Goal: Task Accomplishment & Management: Manage account settings

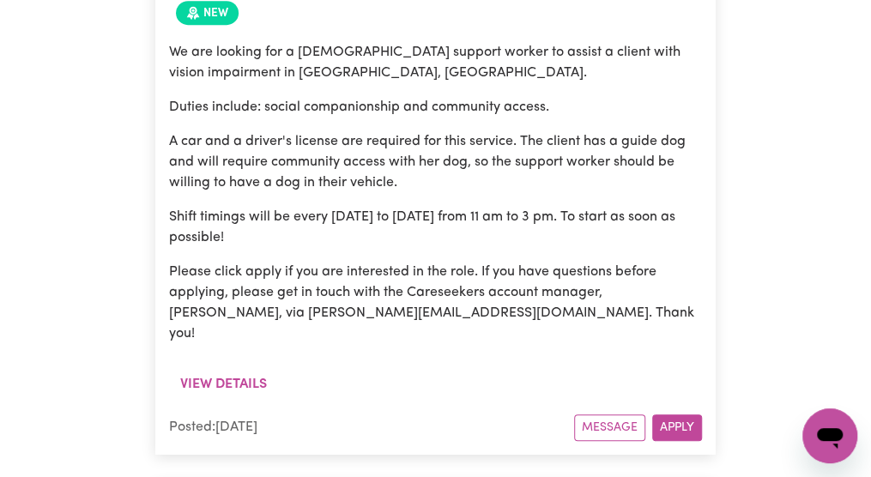
scroll to position [10948, 0]
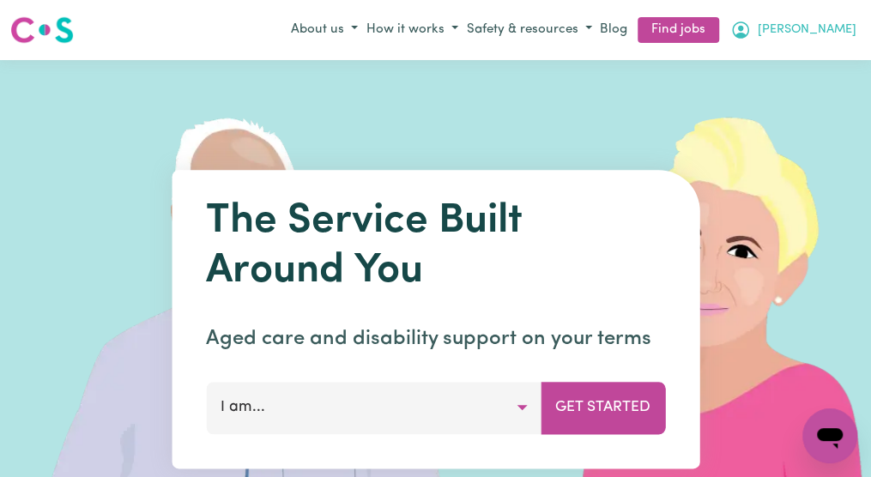
click at [824, 31] on span "[PERSON_NAME]" at bounding box center [807, 30] width 99 height 19
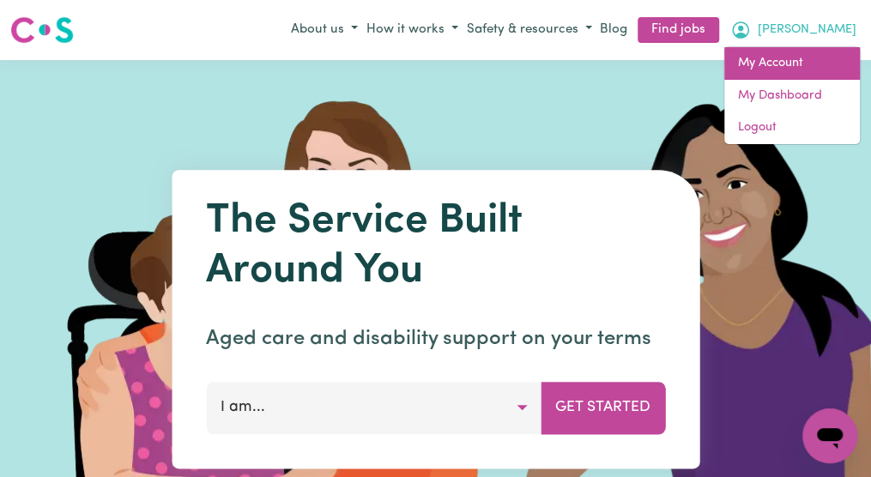
click at [803, 56] on link "My Account" at bounding box center [792, 63] width 136 height 33
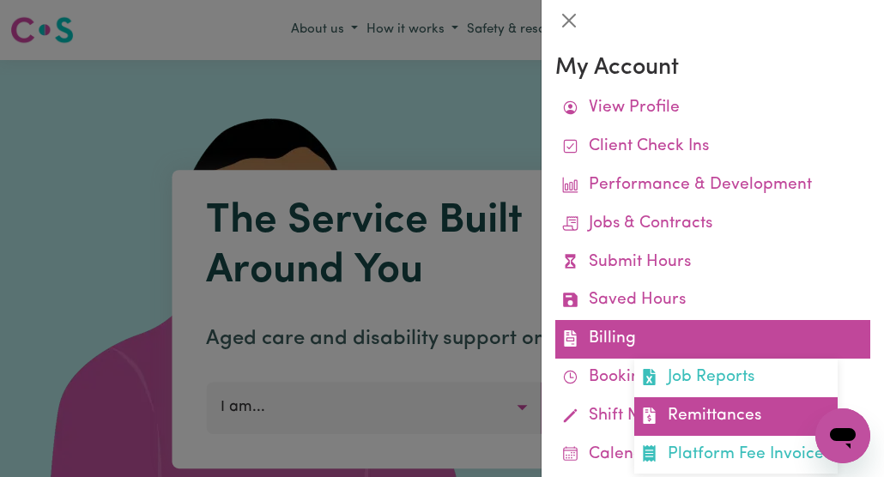
click at [676, 418] on link "Remittances" at bounding box center [735, 416] width 203 height 39
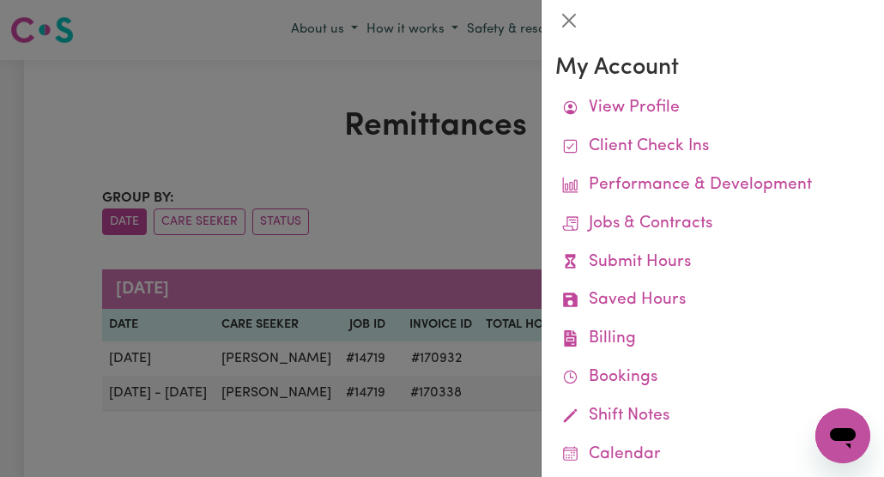
click at [481, 459] on div at bounding box center [442, 238] width 884 height 477
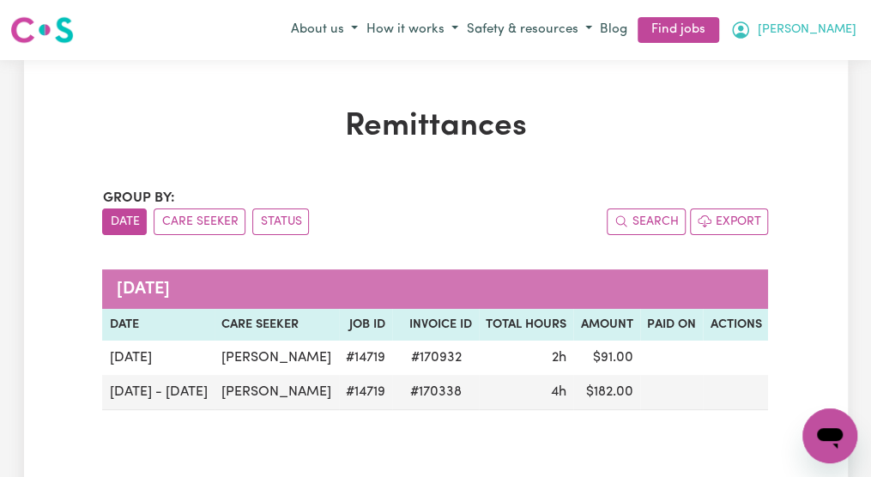
click at [837, 33] on span "[PERSON_NAME]" at bounding box center [807, 30] width 99 height 19
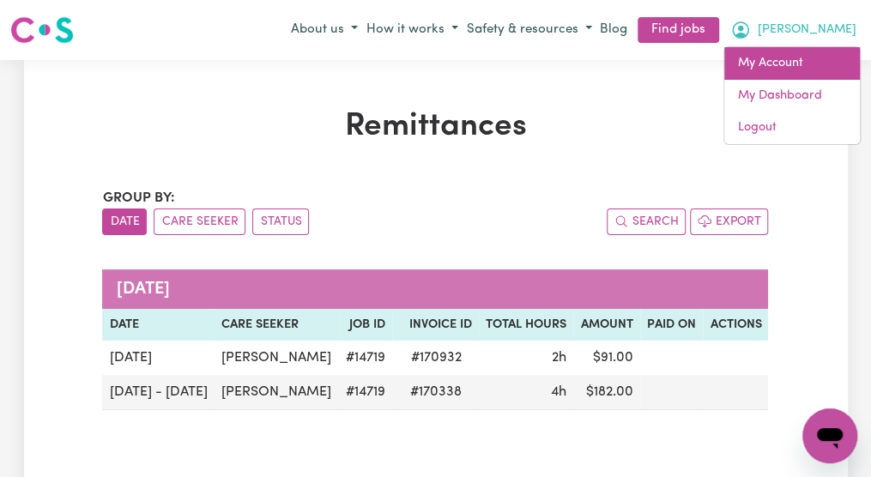
click at [800, 63] on link "My Account" at bounding box center [792, 63] width 136 height 33
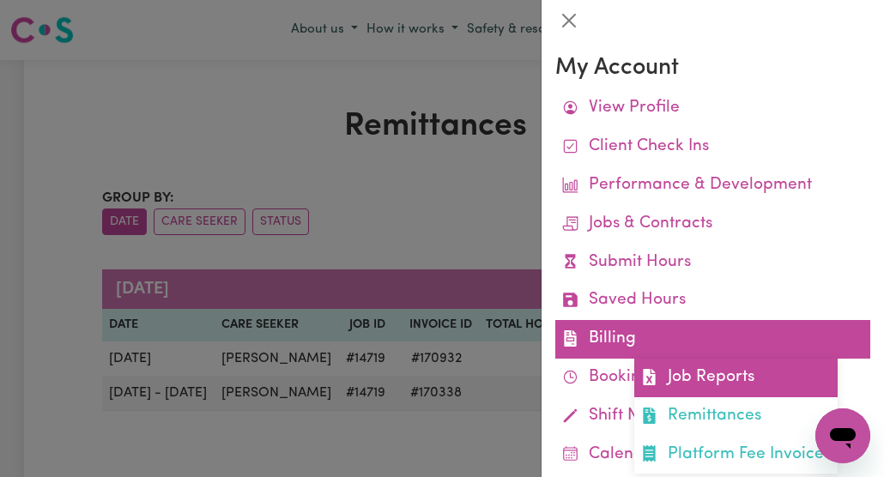
click at [635, 371] on link "Job Reports" at bounding box center [735, 378] width 203 height 39
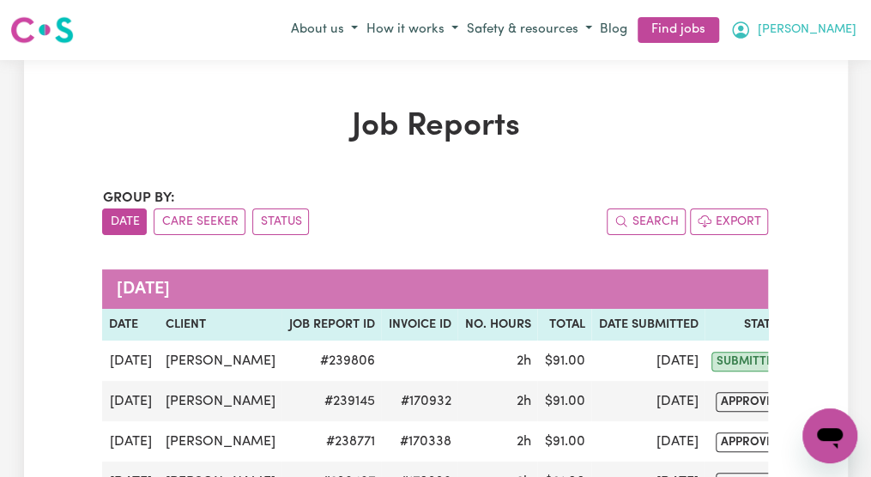
click at [837, 33] on span "[PERSON_NAME]" at bounding box center [807, 30] width 99 height 19
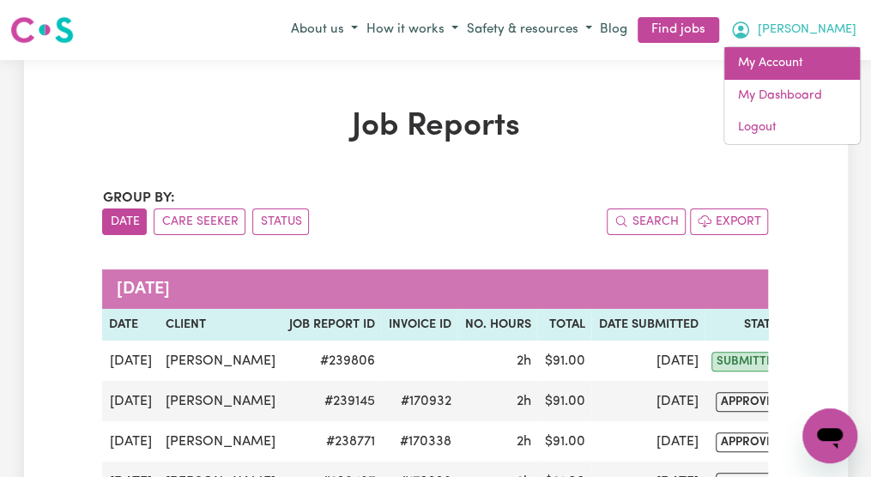
click at [814, 58] on link "My Account" at bounding box center [792, 63] width 136 height 33
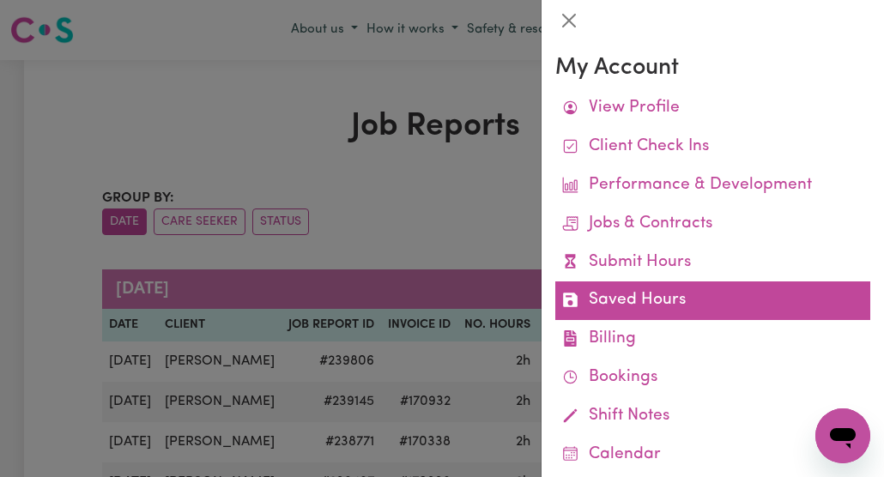
click at [650, 301] on link "Saved Hours" at bounding box center [712, 300] width 315 height 39
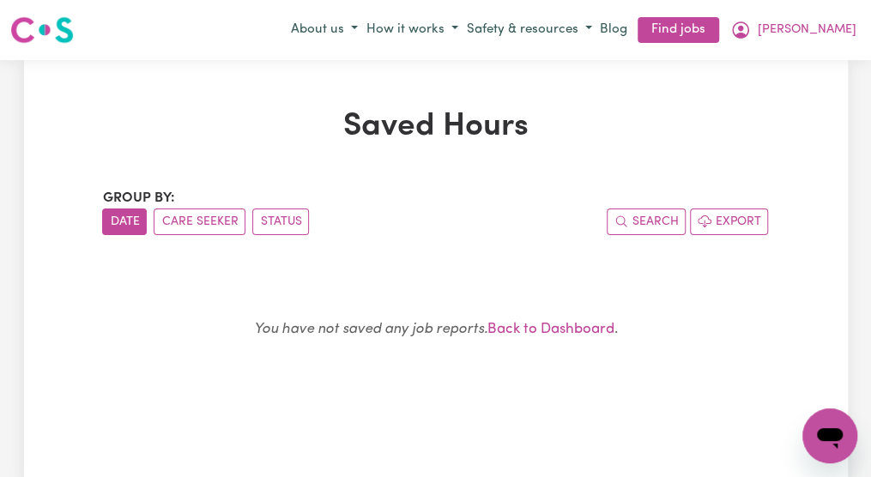
click at [126, 223] on button "Date" at bounding box center [124, 221] width 45 height 27
click at [194, 218] on button "Care Seeker" at bounding box center [200, 221] width 92 height 27
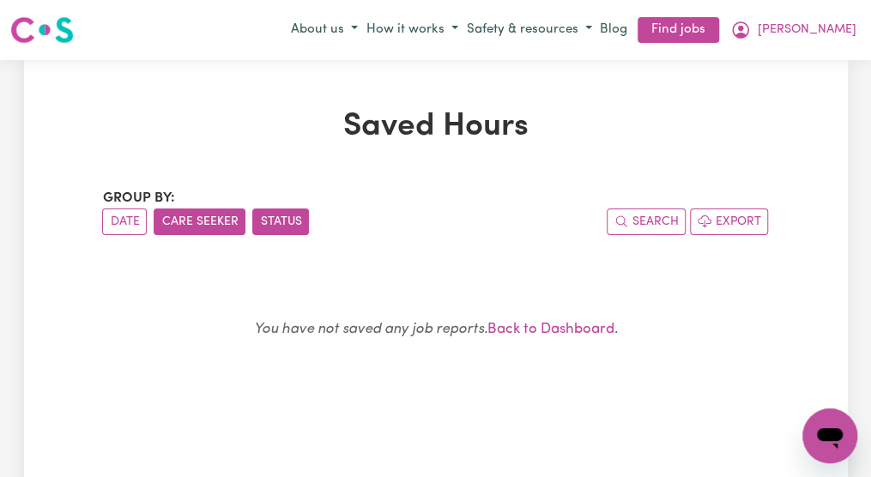
click at [276, 217] on button "Status" at bounding box center [280, 221] width 57 height 27
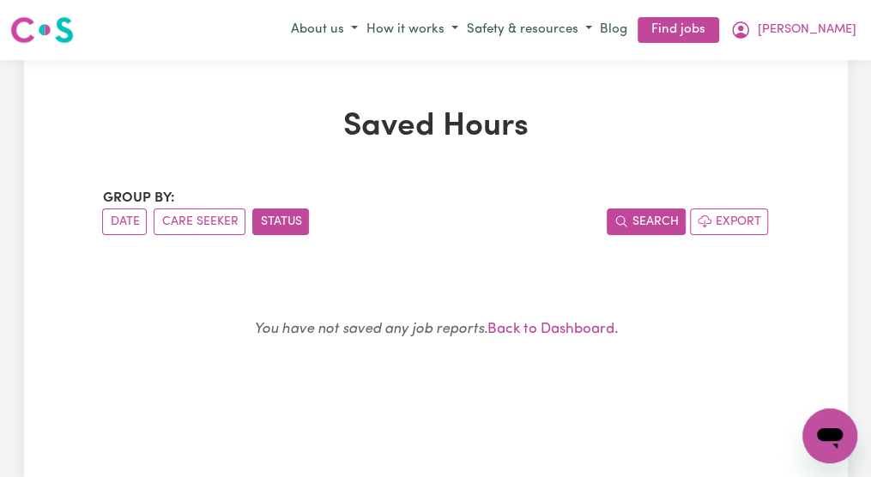
click at [627, 220] on icon "button" at bounding box center [621, 221] width 14 height 14
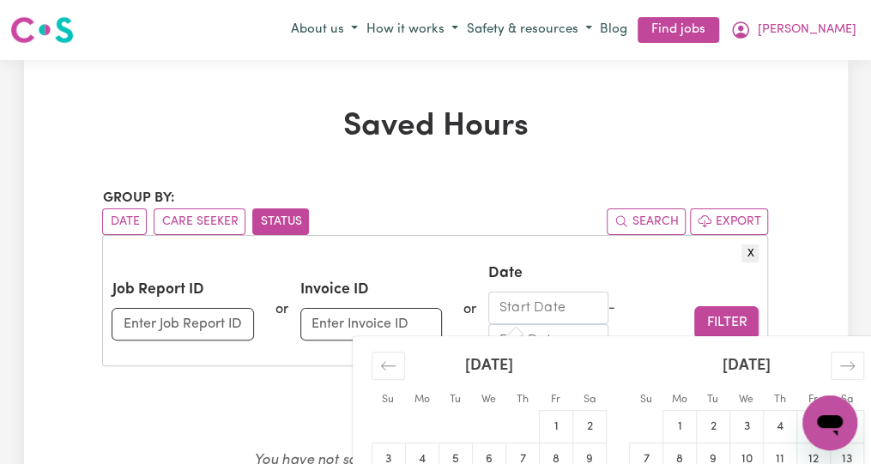
click at [552, 309] on input "Start Date" at bounding box center [548, 308] width 120 height 33
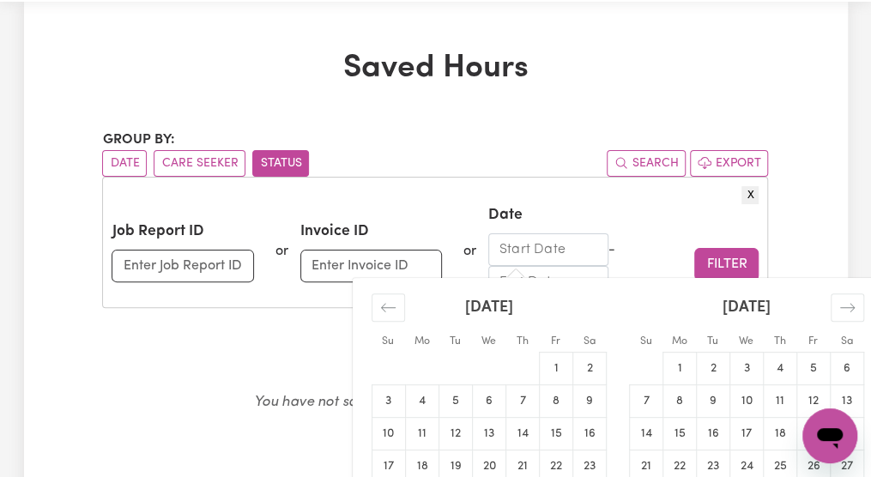
scroll to position [451, 0]
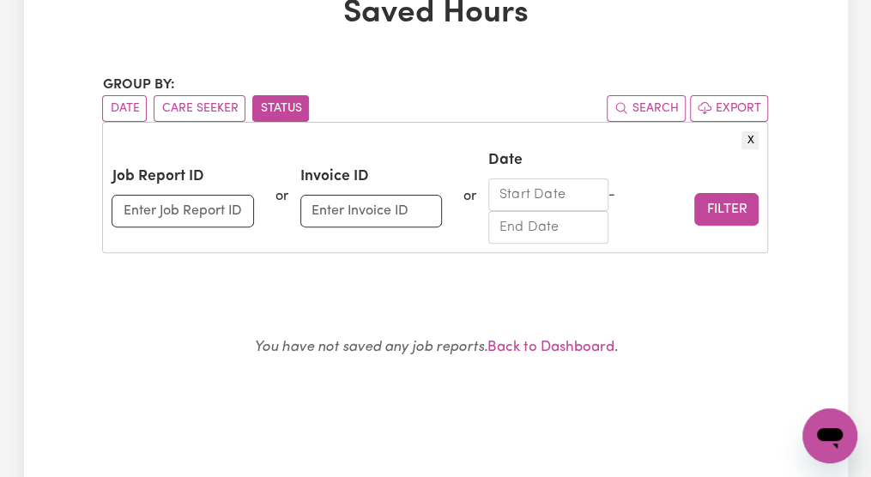
scroll to position [108, 0]
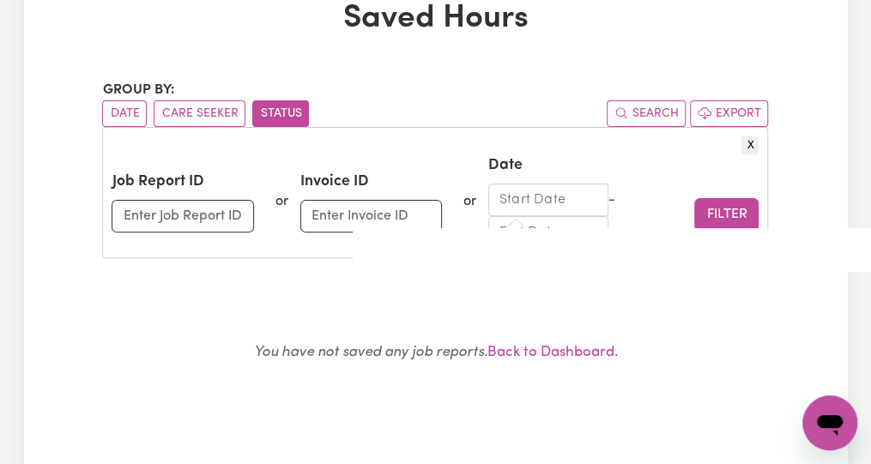
click at [597, 197] on input "Start Date" at bounding box center [548, 200] width 120 height 33
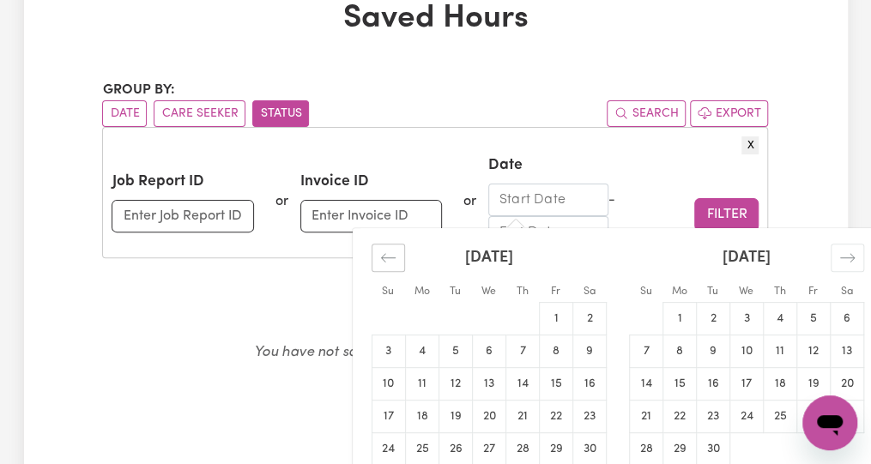
click at [388, 258] on icon "Move backward to switch to the previous month." at bounding box center [388, 258] width 16 height 16
click at [559, 412] on td "25" at bounding box center [555, 417] width 33 height 33
type input "[DATE]"
click at [654, 189] on div "[DATE] Navigate forward to interact with the calendar and select a date. Press …" at bounding box center [585, 216] width 194 height 65
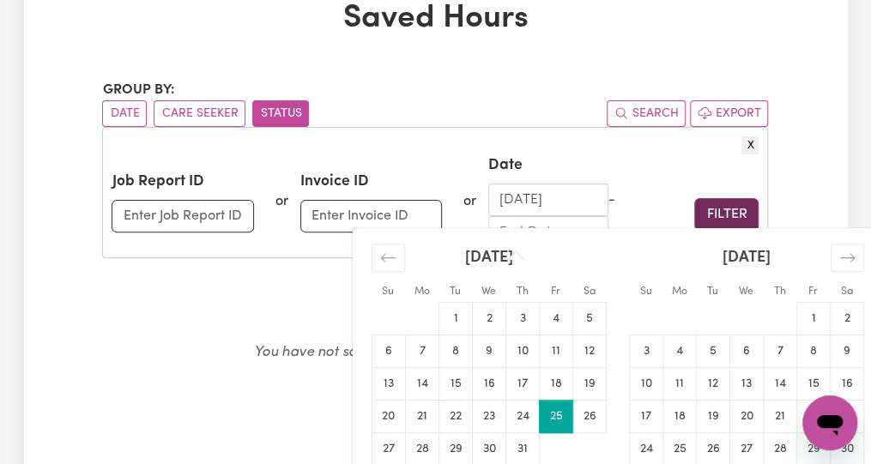
click at [715, 210] on button "Filter" at bounding box center [726, 214] width 64 height 33
click at [592, 232] on div "[DATE] Navigate forward to interact with the calendar and select a date. Press …" at bounding box center [585, 216] width 194 height 65
click at [715, 420] on td "19" at bounding box center [712, 417] width 33 height 33
type input "[DATE]"
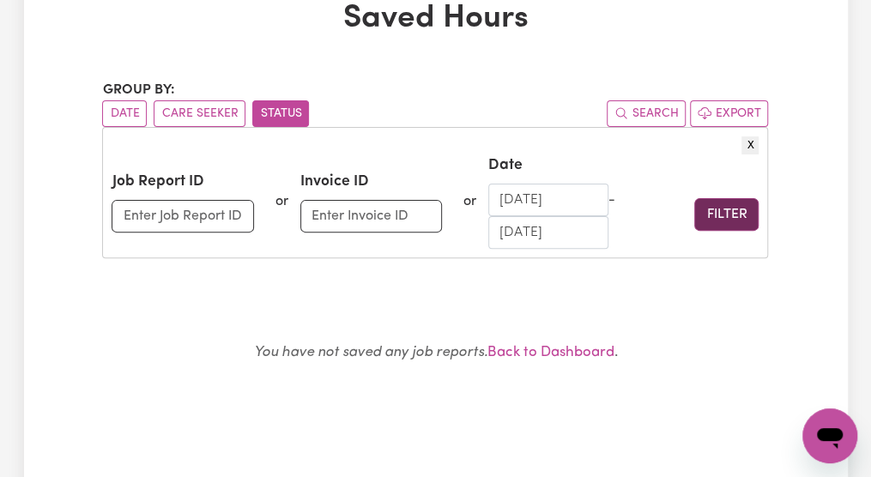
click at [727, 219] on button "Filter" at bounding box center [726, 214] width 64 height 33
click at [603, 349] on link "Back to Dashboard" at bounding box center [549, 352] width 127 height 15
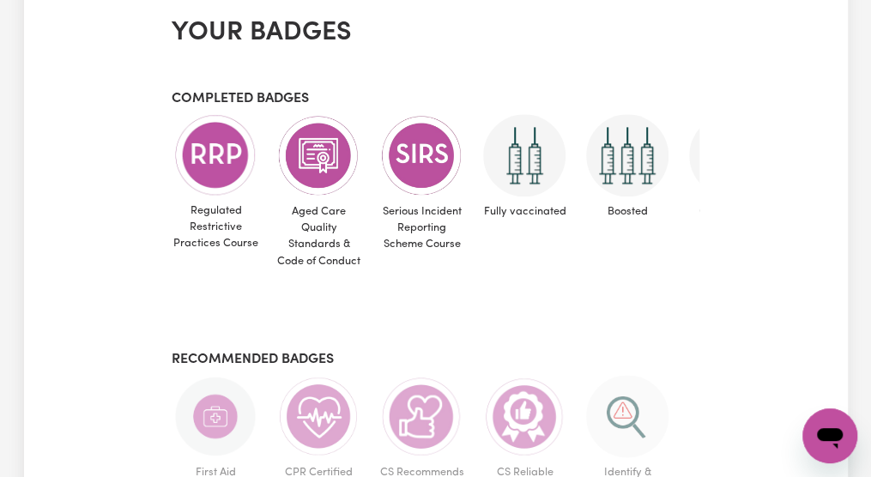
scroll to position [800, 0]
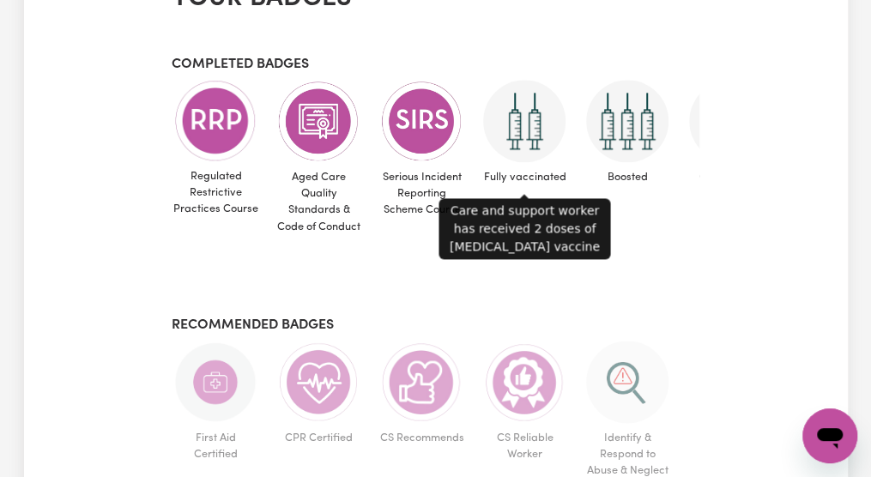
click at [540, 142] on img at bounding box center [524, 121] width 82 height 82
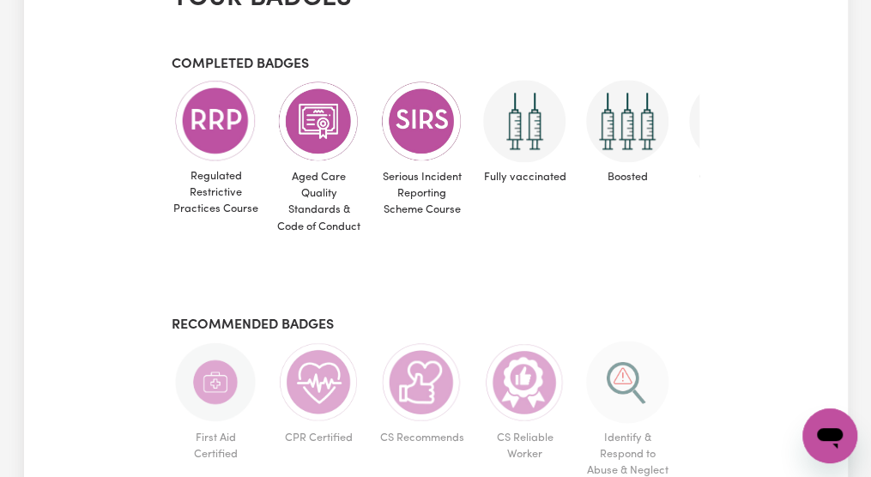
click at [540, 142] on img at bounding box center [524, 121] width 82 height 82
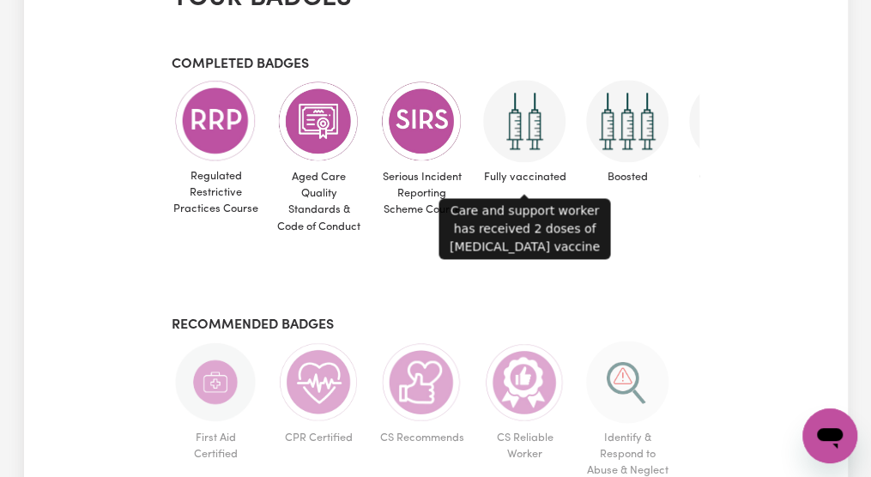
click at [540, 142] on img at bounding box center [524, 121] width 82 height 82
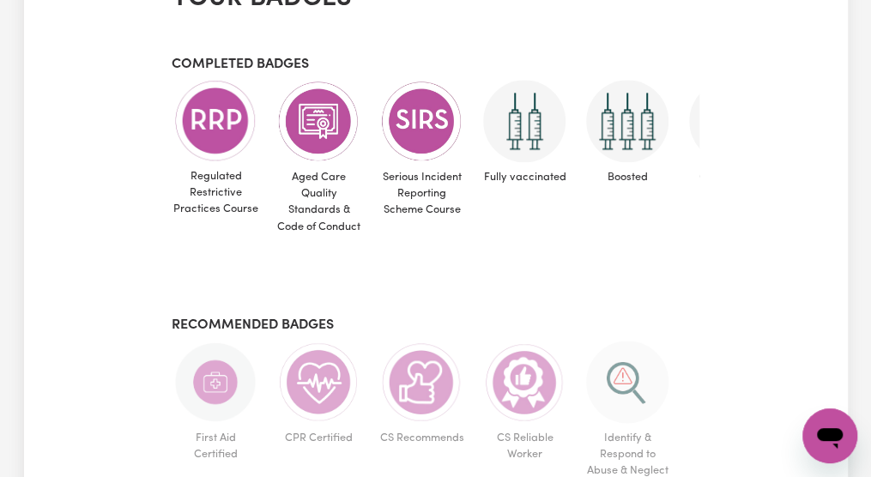
click at [540, 142] on img at bounding box center [524, 121] width 82 height 82
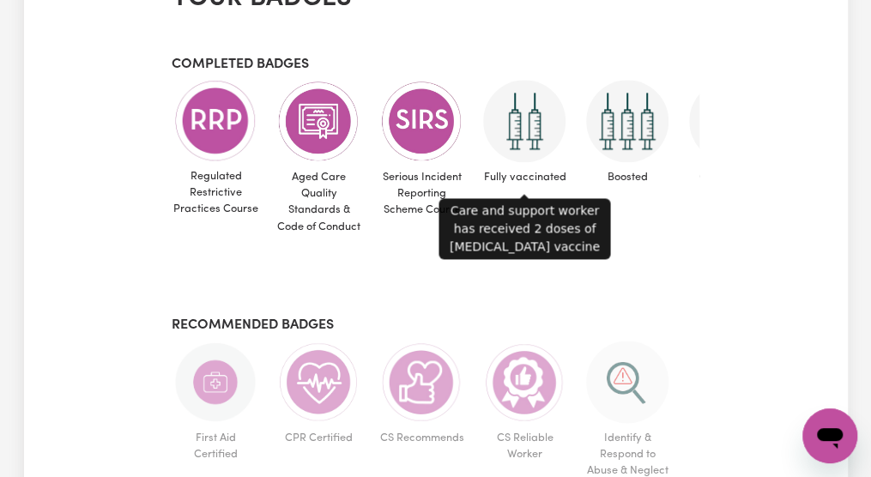
click at [540, 142] on img at bounding box center [524, 121] width 82 height 82
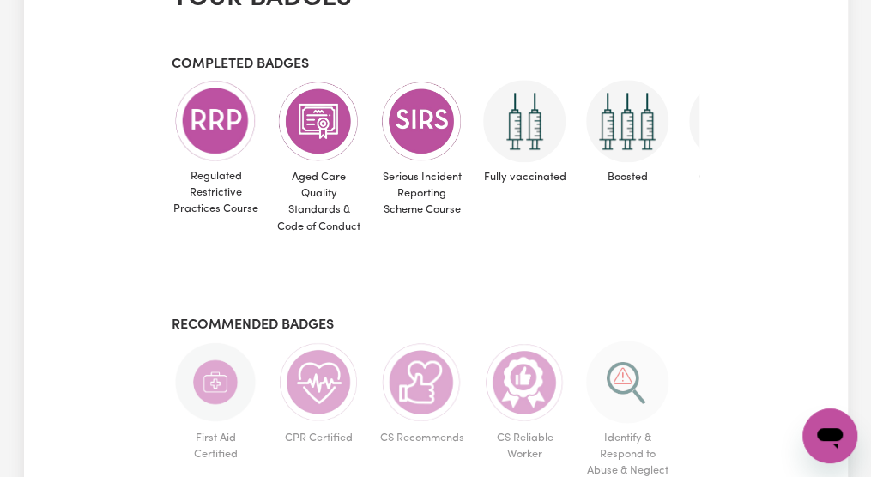
click at [540, 142] on img at bounding box center [524, 121] width 82 height 82
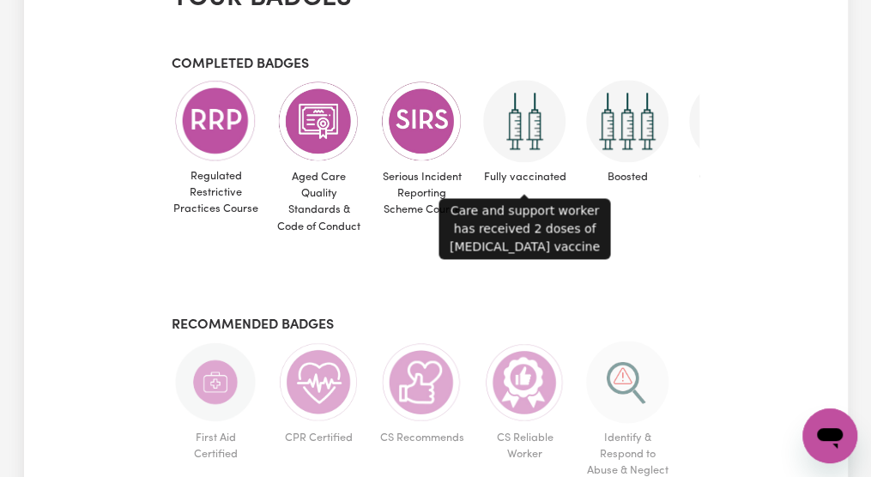
click at [540, 142] on img at bounding box center [524, 121] width 82 height 82
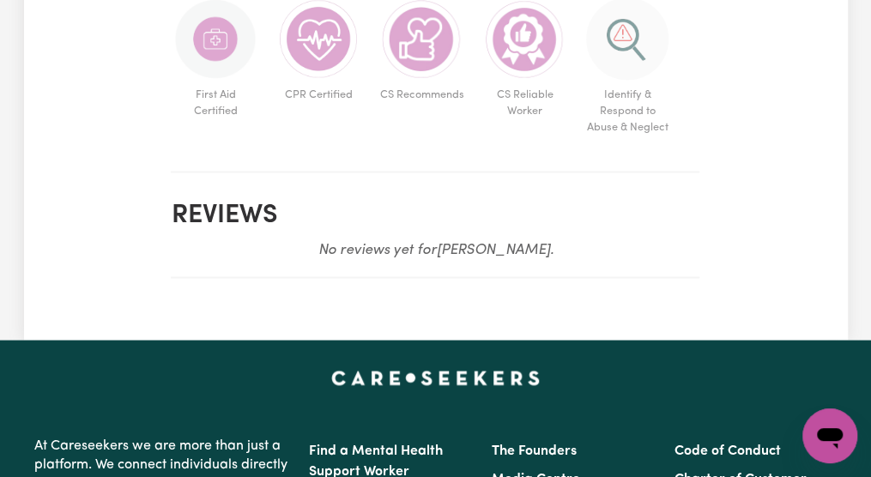
scroll to position [1189, 0]
